Goal: Information Seeking & Learning: Check status

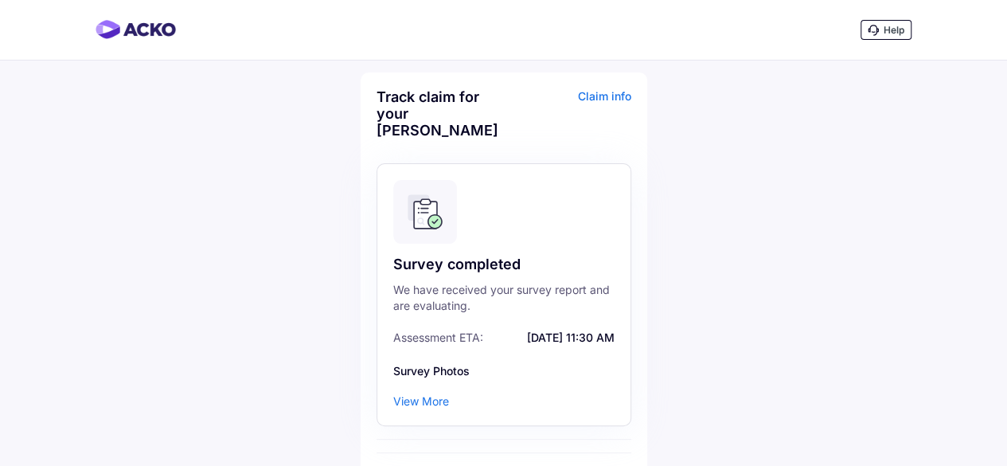
click at [420, 393] on div "View More" at bounding box center [421, 401] width 56 height 16
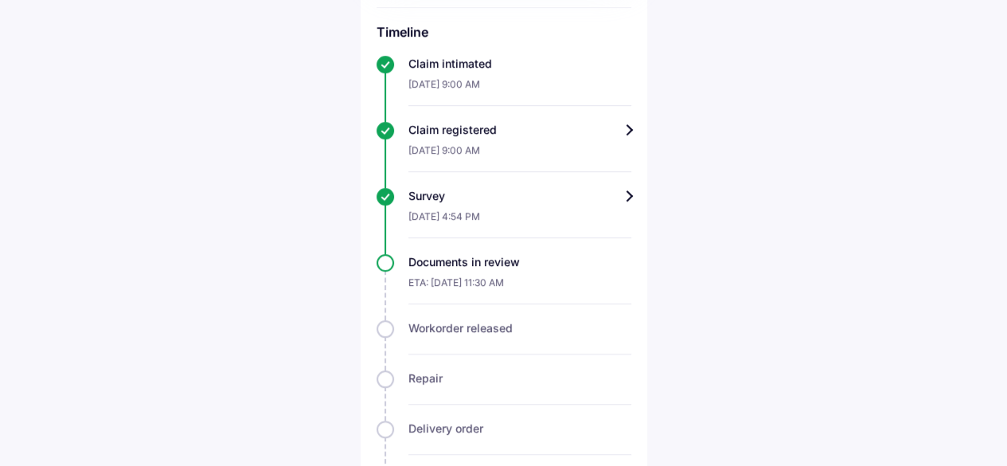
scroll to position [596, 0]
